Goal: Find contact information: Find contact information

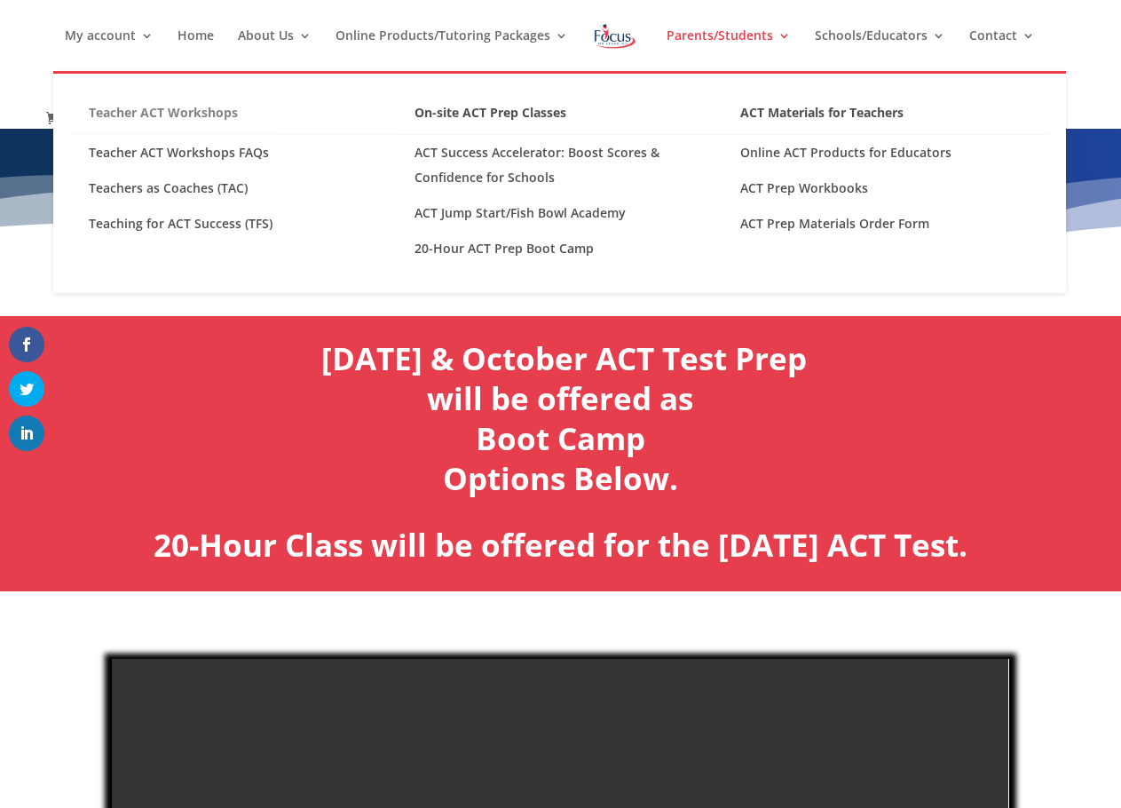
click at [166, 117] on link "Teacher ACT Workshops" at bounding box center [234, 117] width 326 height 35
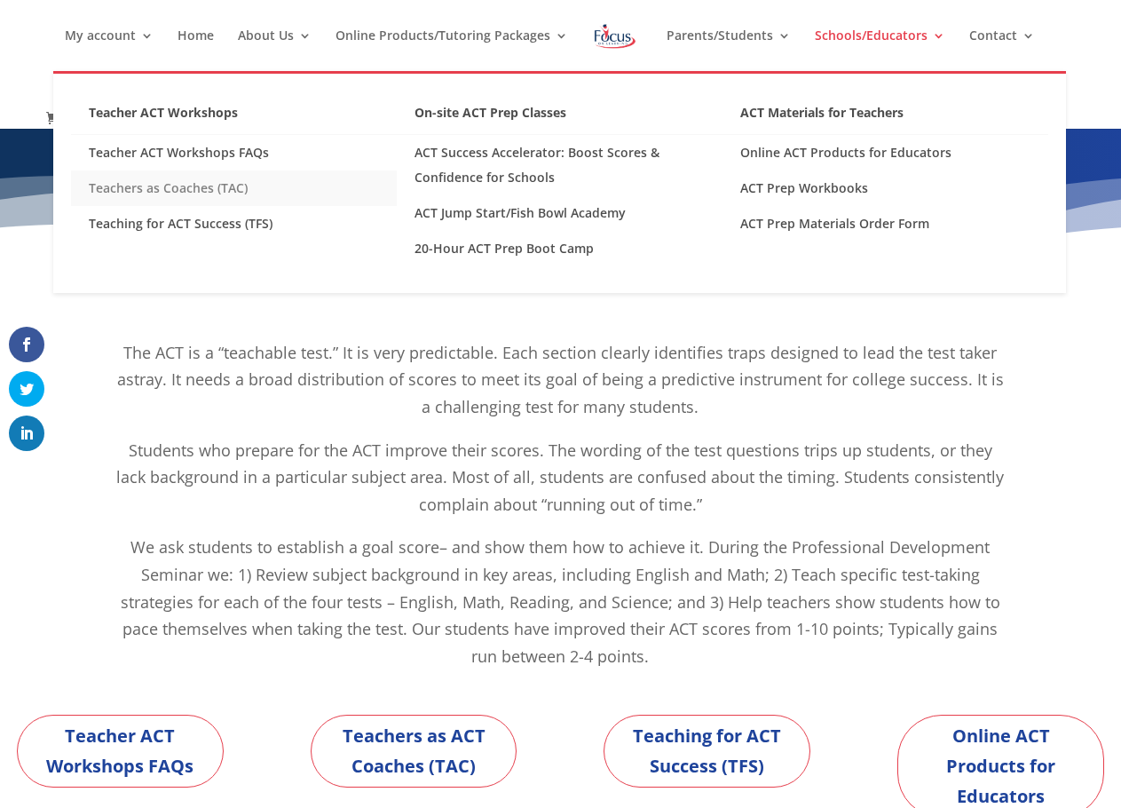
click at [214, 195] on link "Teachers as Coaches (TAC)" at bounding box center [234, 188] width 326 height 36
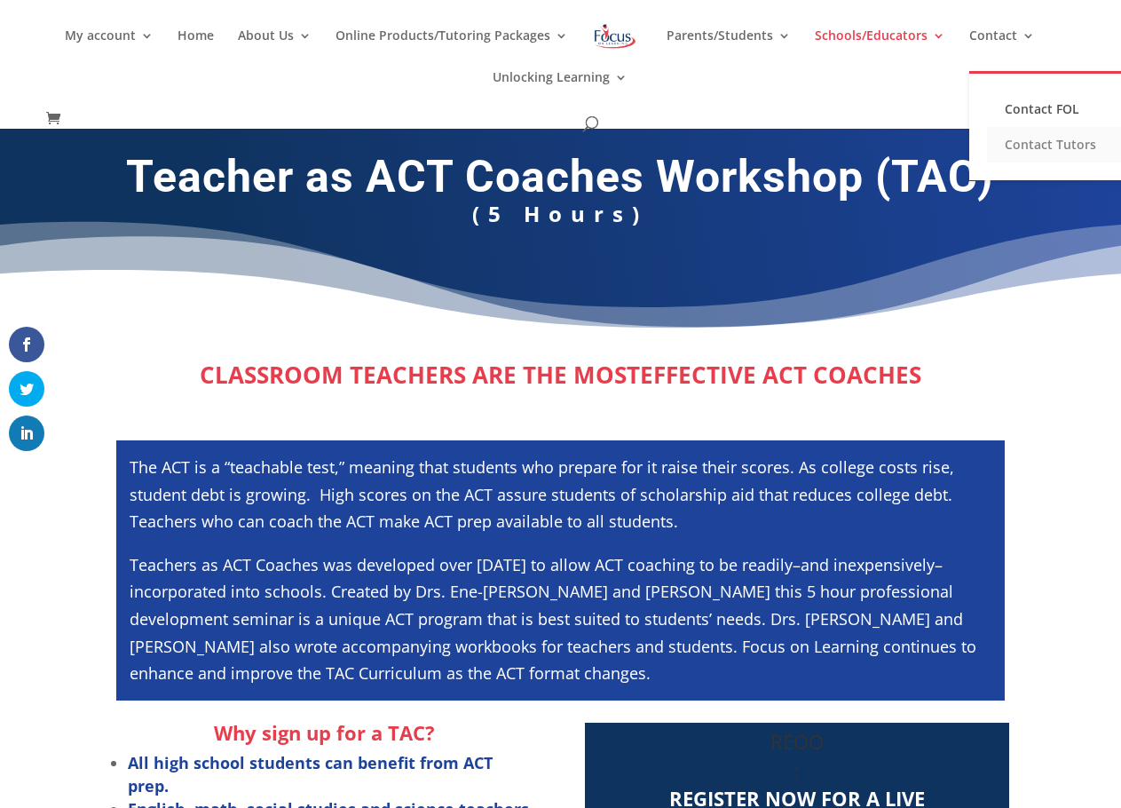
click at [1037, 148] on link "Contact Tutors" at bounding box center [1076, 145] width 178 height 36
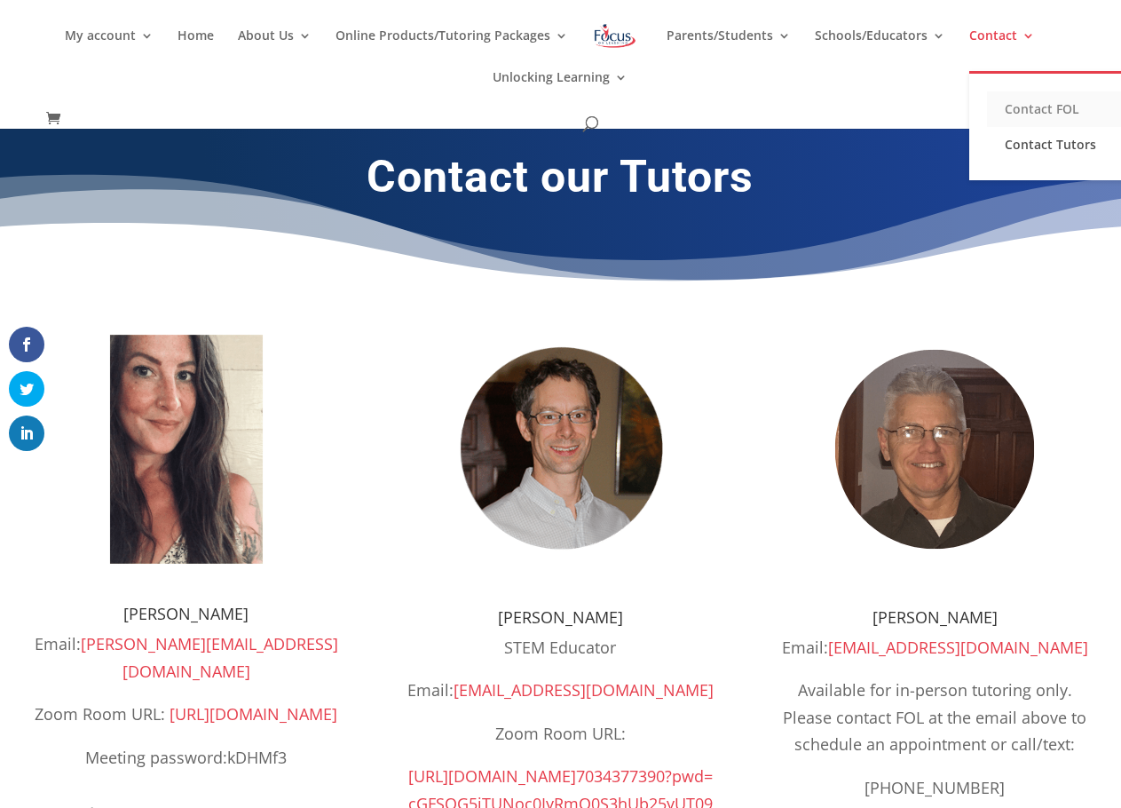
click at [1021, 104] on link "Contact FOL" at bounding box center [1076, 109] width 178 height 36
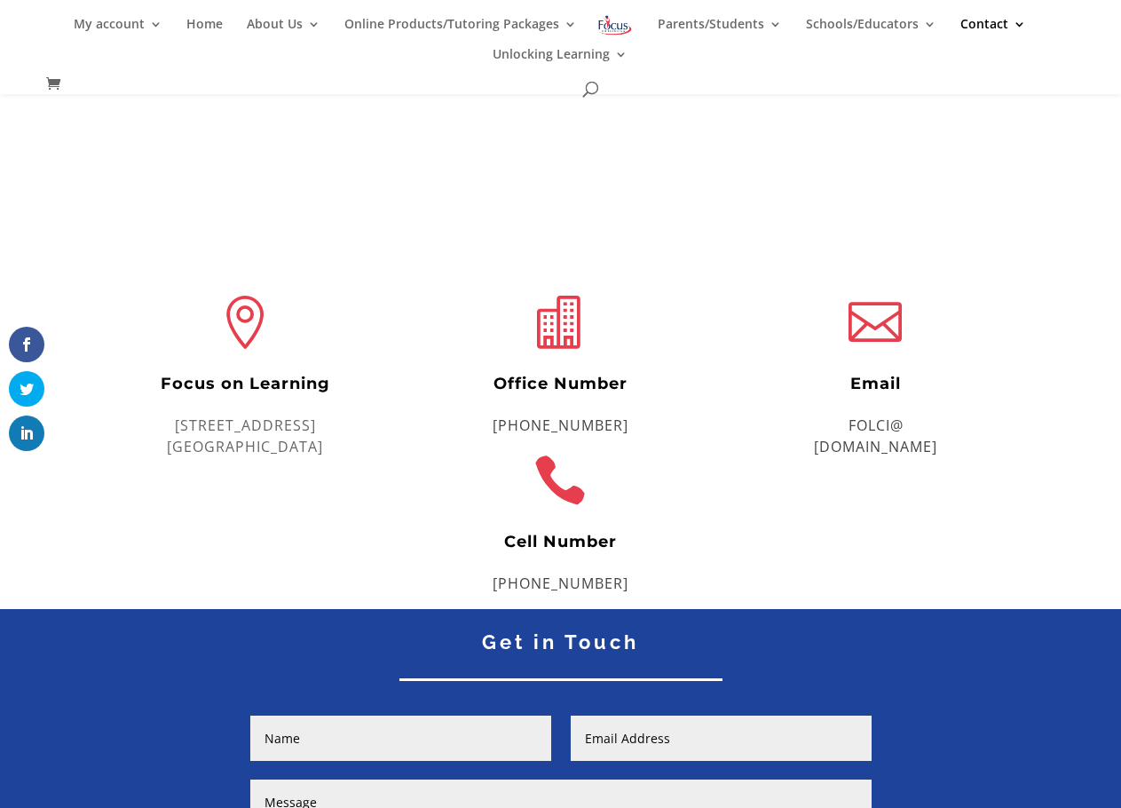
scroll to position [284, 0]
